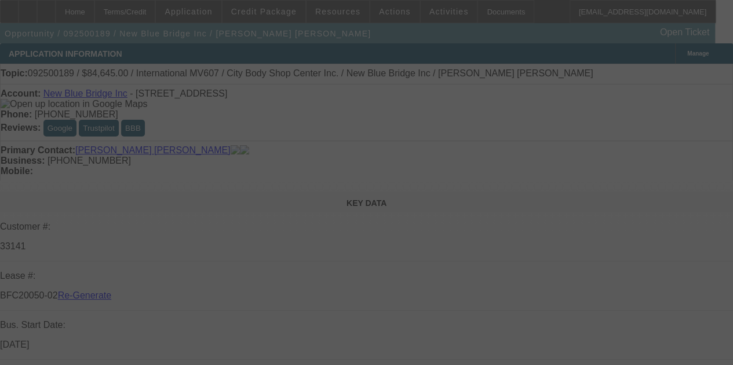
select select "3"
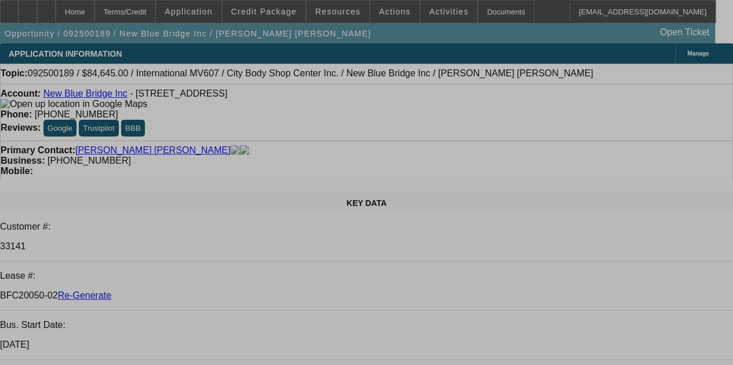
select select "0"
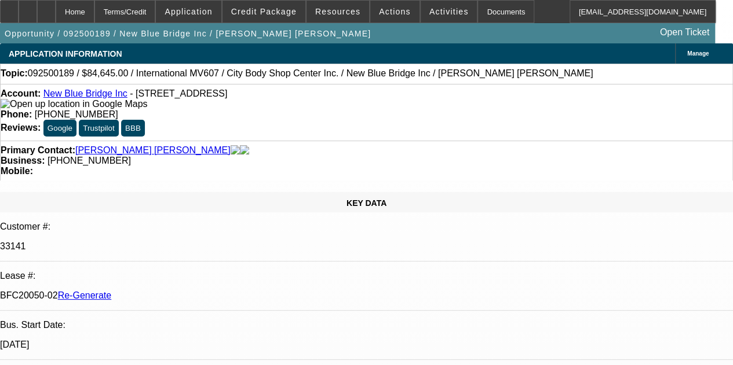
select select "2"
select select "0.1"
select select "4"
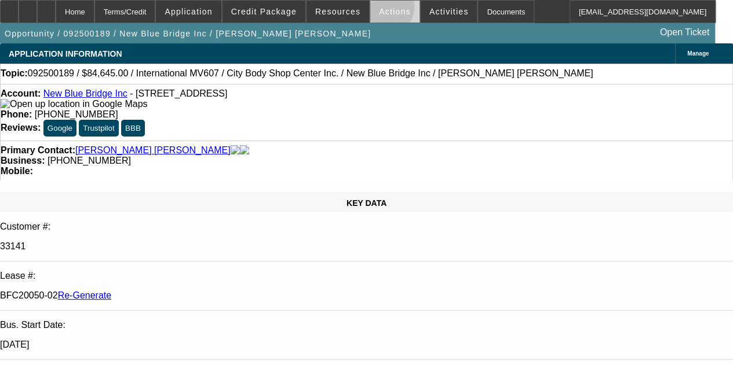
click at [379, 9] on span "Actions" at bounding box center [395, 11] width 32 height 9
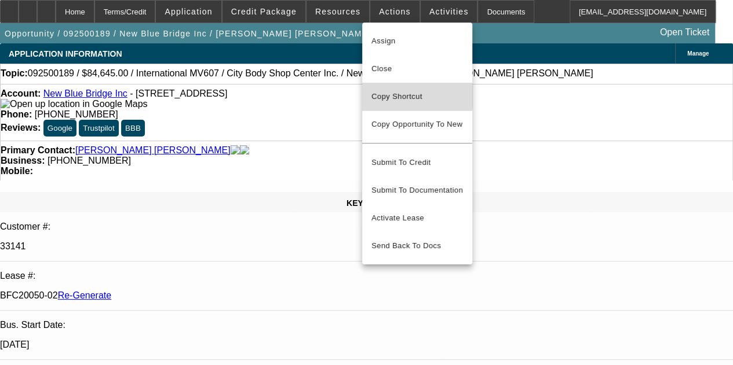
click at [388, 96] on span "Copy Shortcut" at bounding box center [417, 97] width 92 height 14
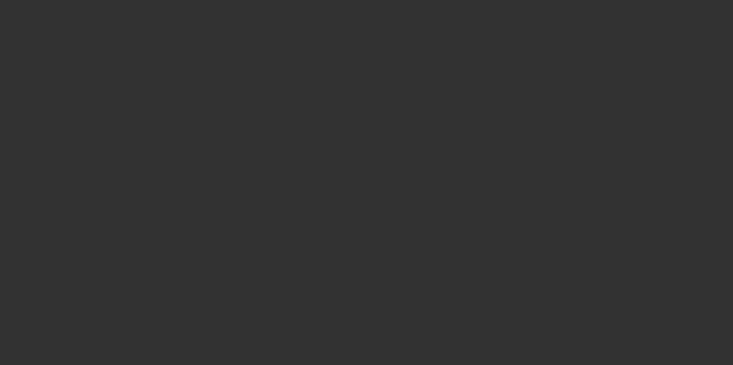
select select "3"
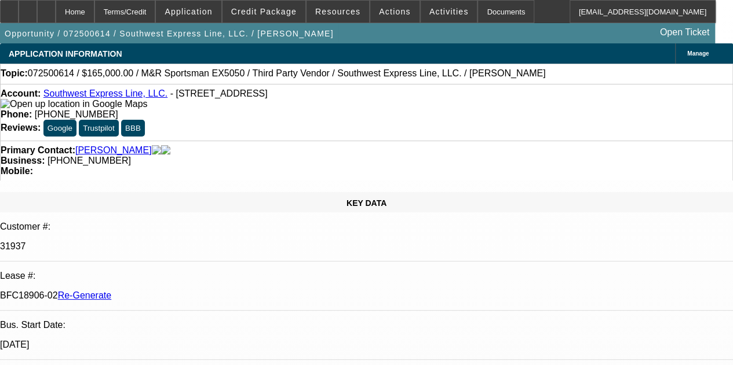
select select "0"
select select "2"
select select "0.1"
select select "4"
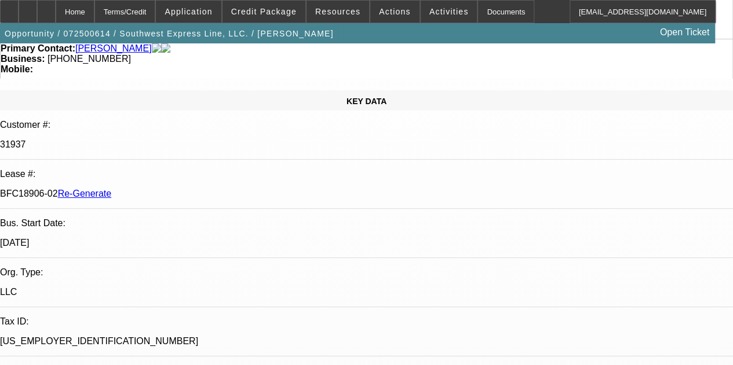
scroll to position [94, 0]
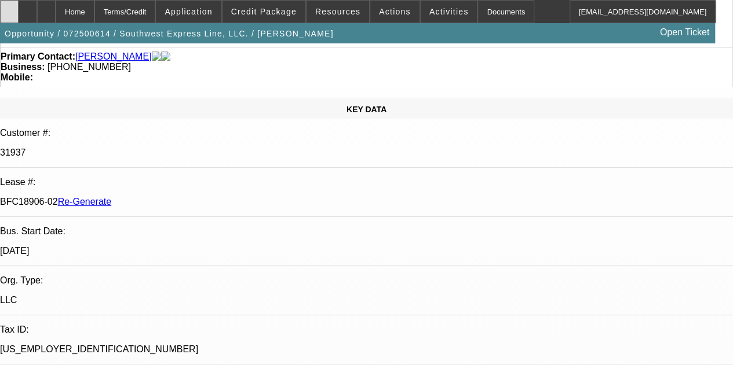
click at [15, 10] on div at bounding box center [9, 11] width 19 height 23
